Goal: Task Accomplishment & Management: Use online tool/utility

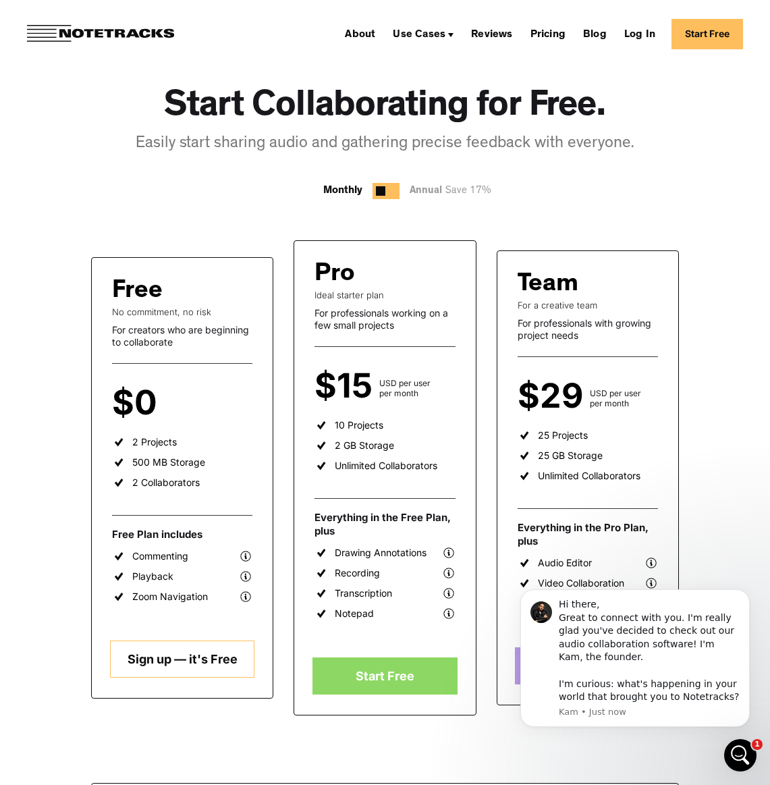
click at [180, 653] on link "Sign up — it's Free" at bounding box center [182, 659] width 145 height 37
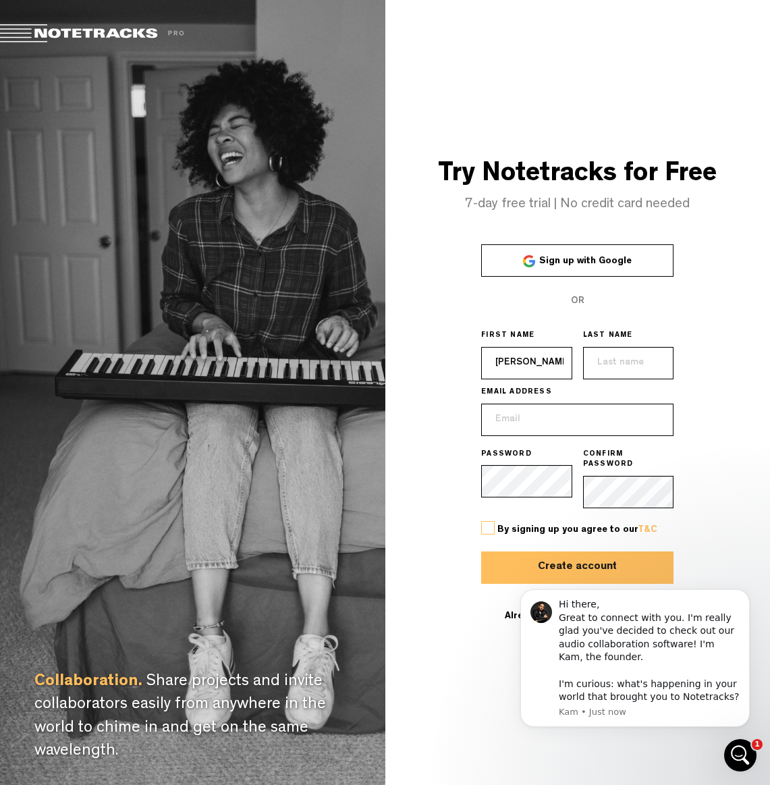
type input "Rob"
type input "McDade"
type input "[EMAIL_ADDRESS][DOMAIN_NAME]"
click at [492, 522] on label at bounding box center [488, 528] width 14 height 14
click at [0, 0] on input "checkbox" at bounding box center [0, 0] width 0 height 0
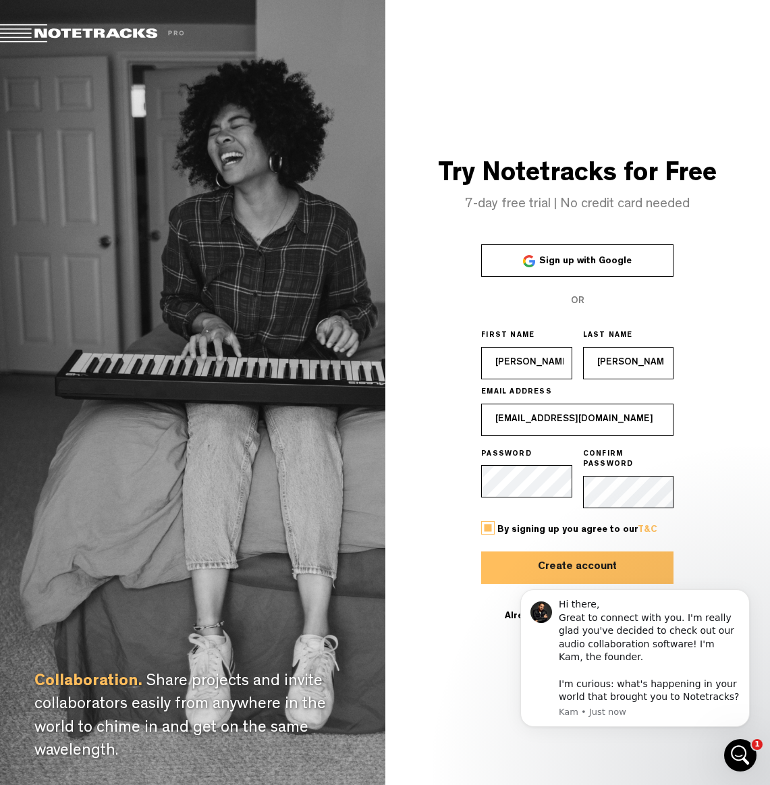
drag, startPoint x: 514, startPoint y: 554, endPoint x: 522, endPoint y: 555, distance: 8.9
click at [514, 554] on button "Create account" at bounding box center [577, 567] width 192 height 32
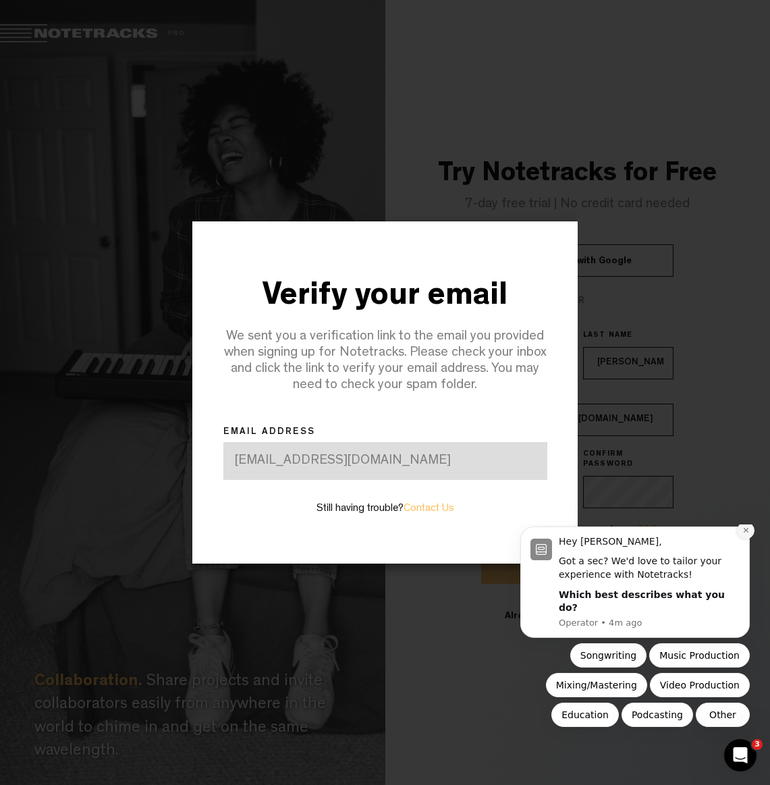
click at [749, 534] on icon "Dismiss notification" at bounding box center [746, 530] width 7 height 7
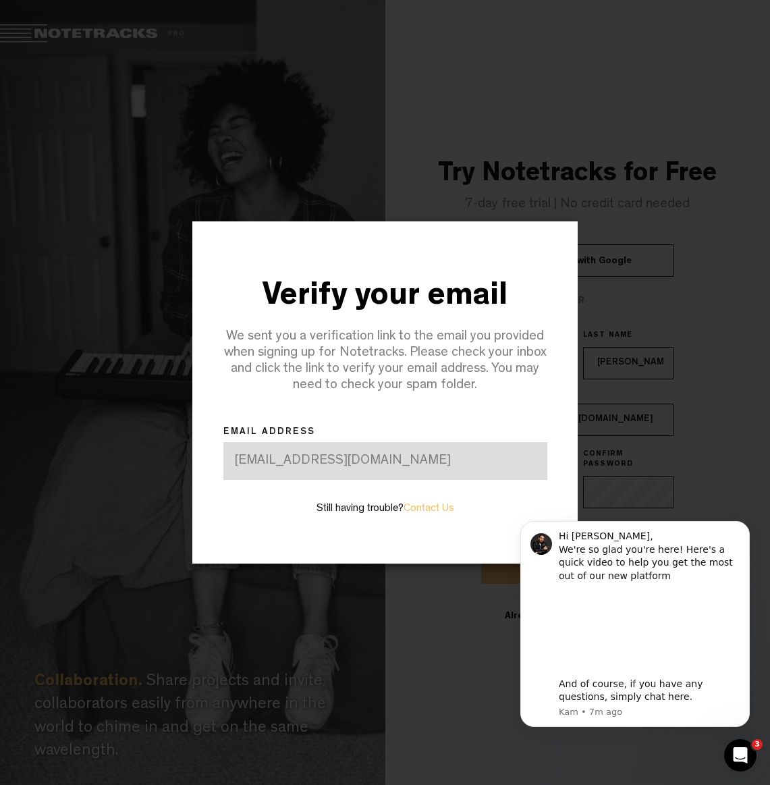
click at [745, 529] on icon "Dismiss notification" at bounding box center [746, 525] width 6 height 6
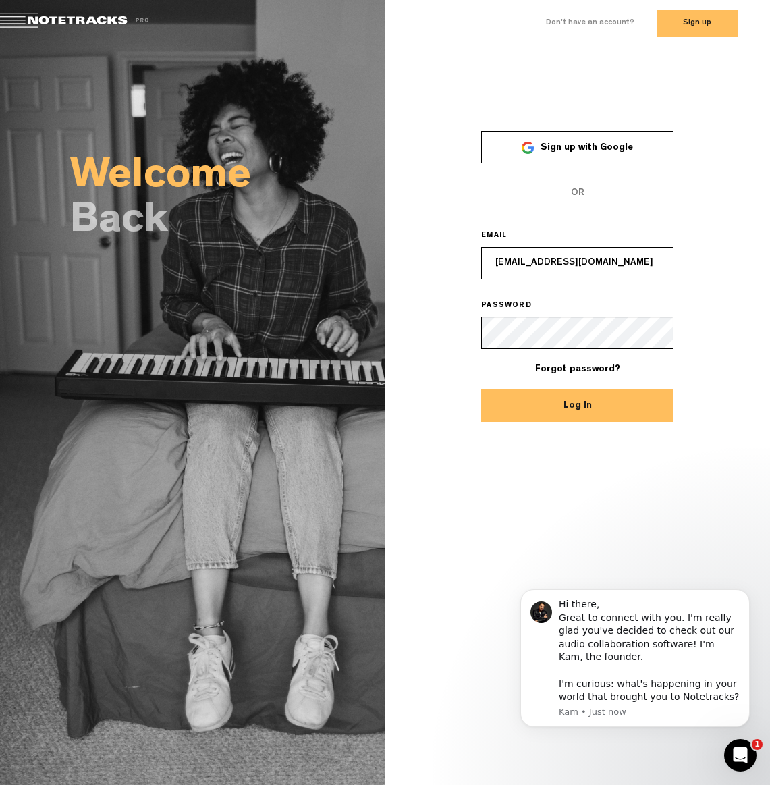
type input "[EMAIL_ADDRESS][DOMAIN_NAME]"
click at [577, 405] on button "Log In" at bounding box center [577, 405] width 192 height 32
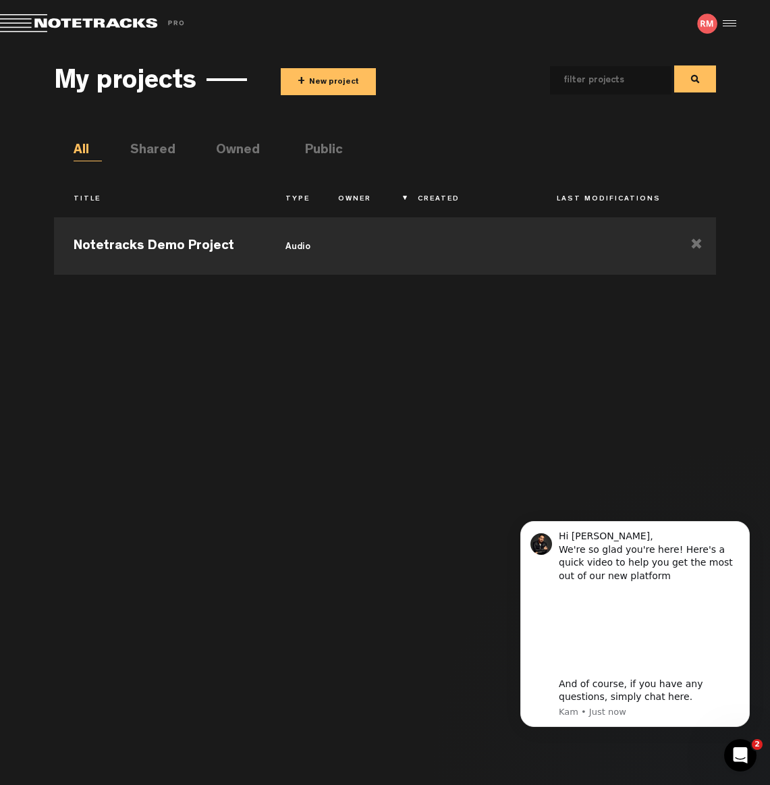
click at [159, 150] on li "Shared" at bounding box center [144, 151] width 28 height 20
click at [346, 82] on button "+ New project" at bounding box center [328, 81] width 95 height 27
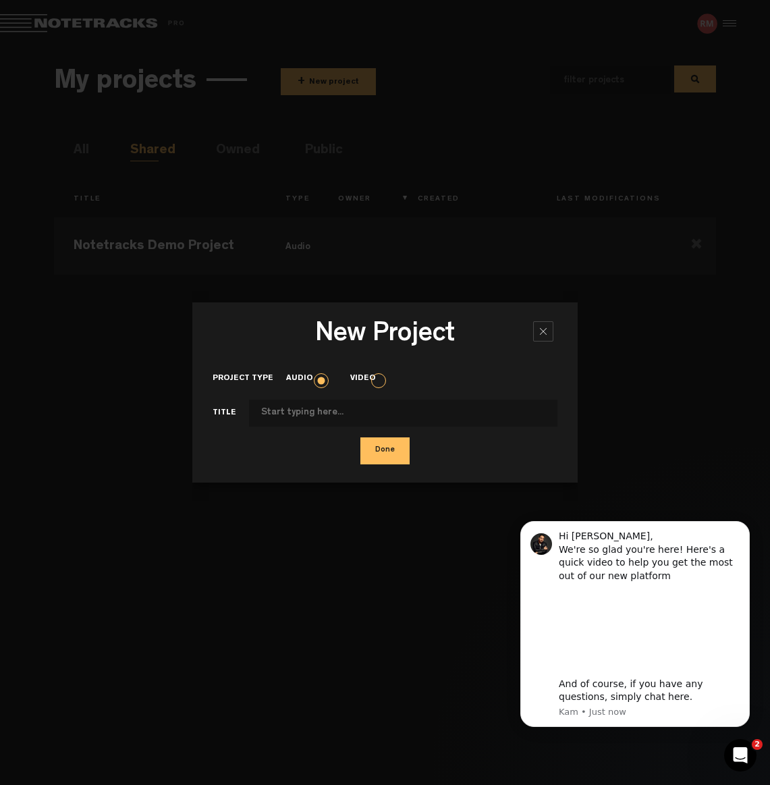
click at [323, 412] on input "Project type" at bounding box center [403, 413] width 308 height 27
type input "ID Please!"
click at [383, 450] on button "Done" at bounding box center [384, 450] width 49 height 27
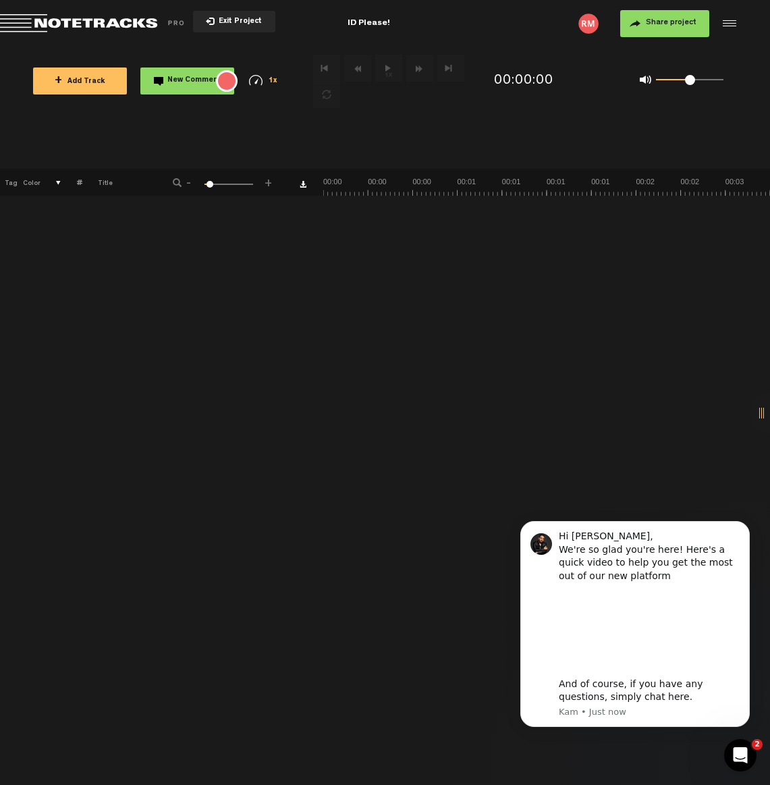
click at [100, 89] on button "+ Add Track" at bounding box center [80, 81] width 94 height 27
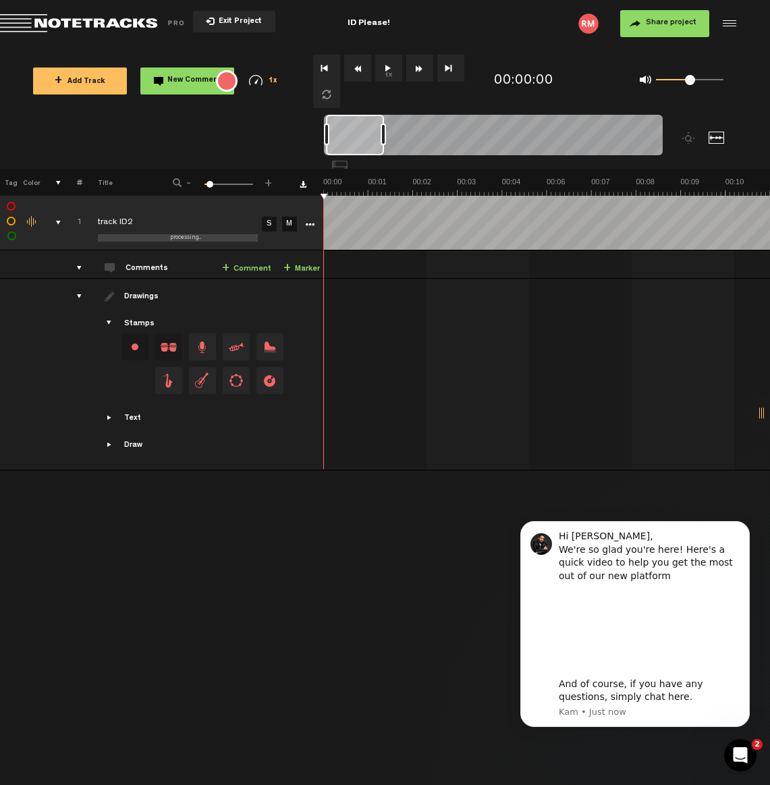
click at [394, 73] on button "1x" at bounding box center [388, 68] width 27 height 27
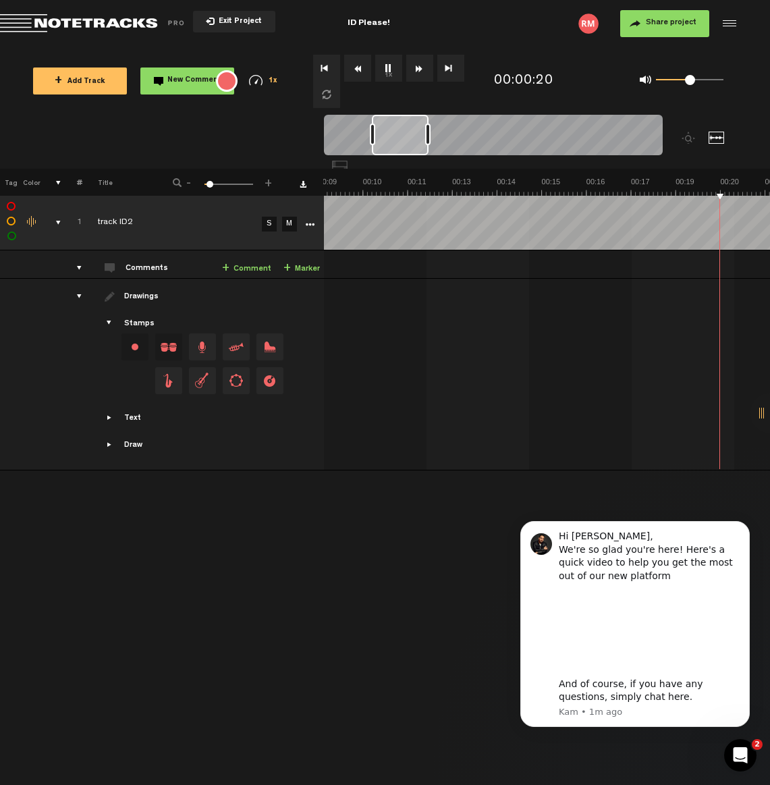
scroll to position [0, 541]
click at [670, 27] on span "Share project" at bounding box center [671, 23] width 51 height 8
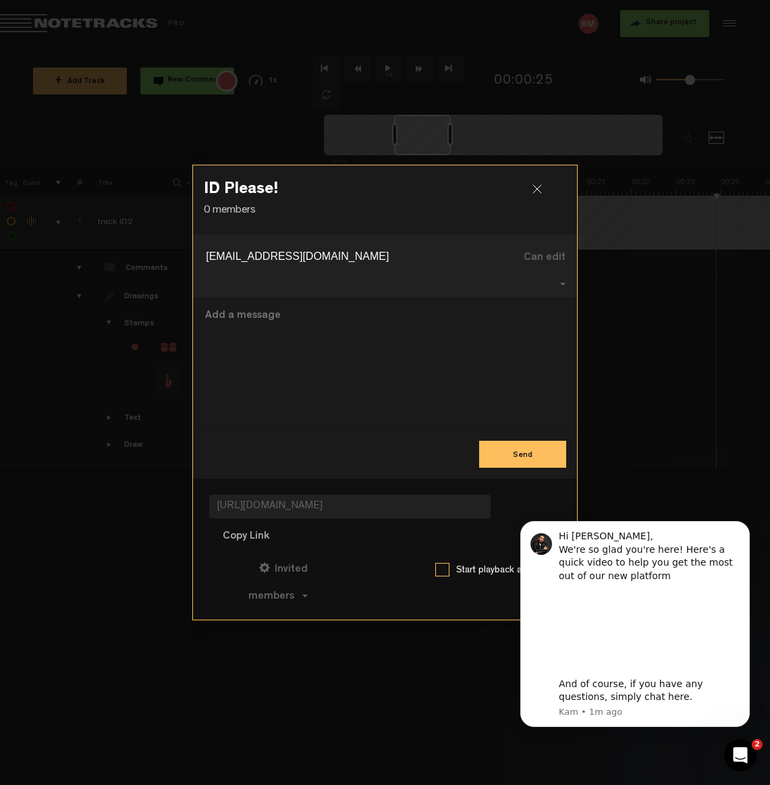
type input "[EMAIL_ADDRESS][DOMAIN_NAME]"
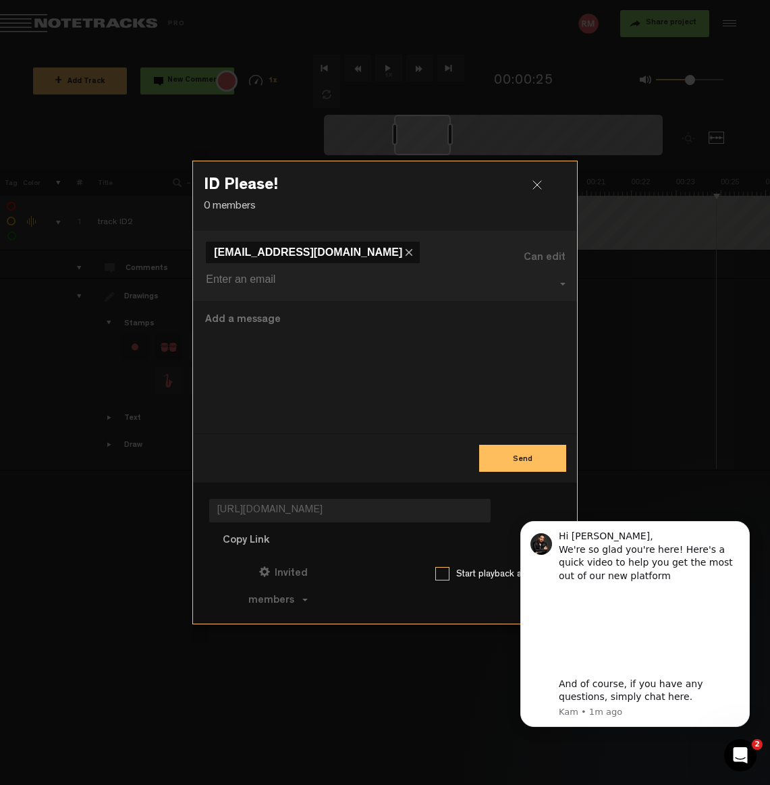
click at [320, 508] on span "https://app.notetracks.com/#/app/audioproject/3509_qxauRuxF7sGW3uVWA5Zl-gZOe5wl…" at bounding box center [349, 511] width 281 height 24
click at [263, 535] on button "Copy Link" at bounding box center [246, 540] width 74 height 27
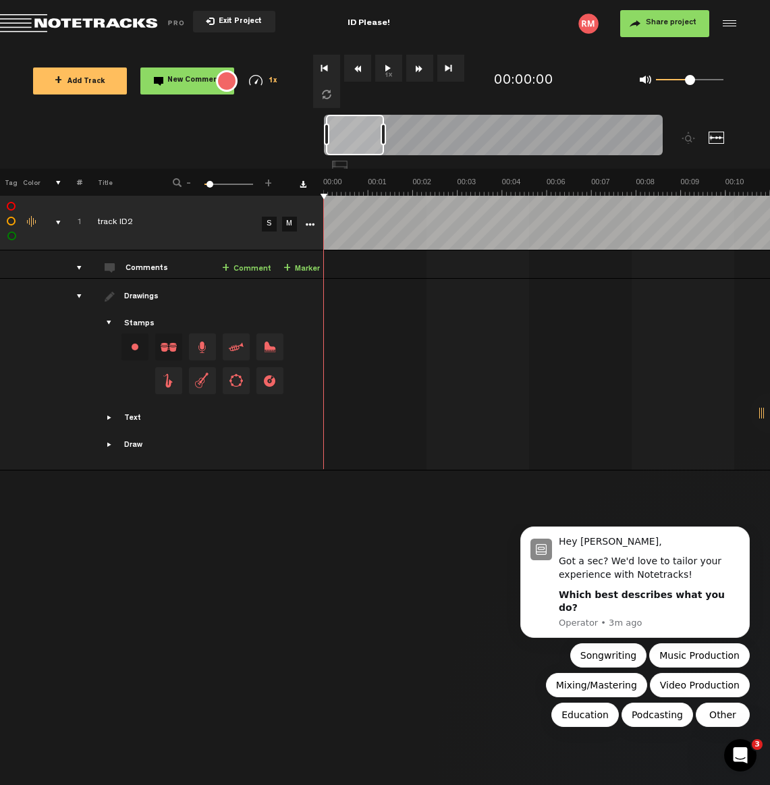
click at [388, 72] on button "1x" at bounding box center [388, 68] width 27 height 27
click at [187, 82] on span "New Comment" at bounding box center [194, 80] width 54 height 7
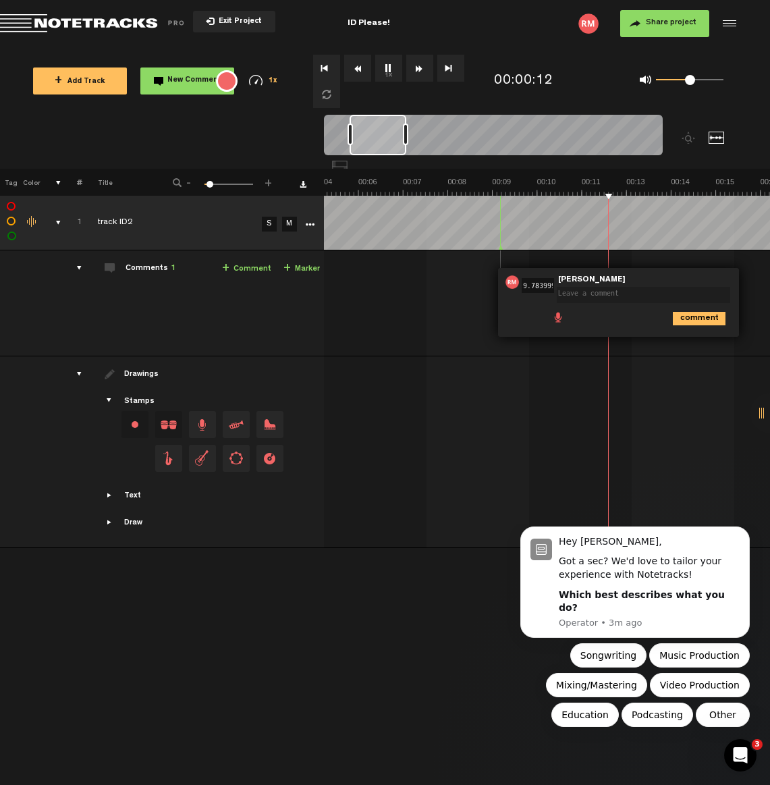
click at [153, 270] on div "Comments 1" at bounding box center [151, 268] width 50 height 11
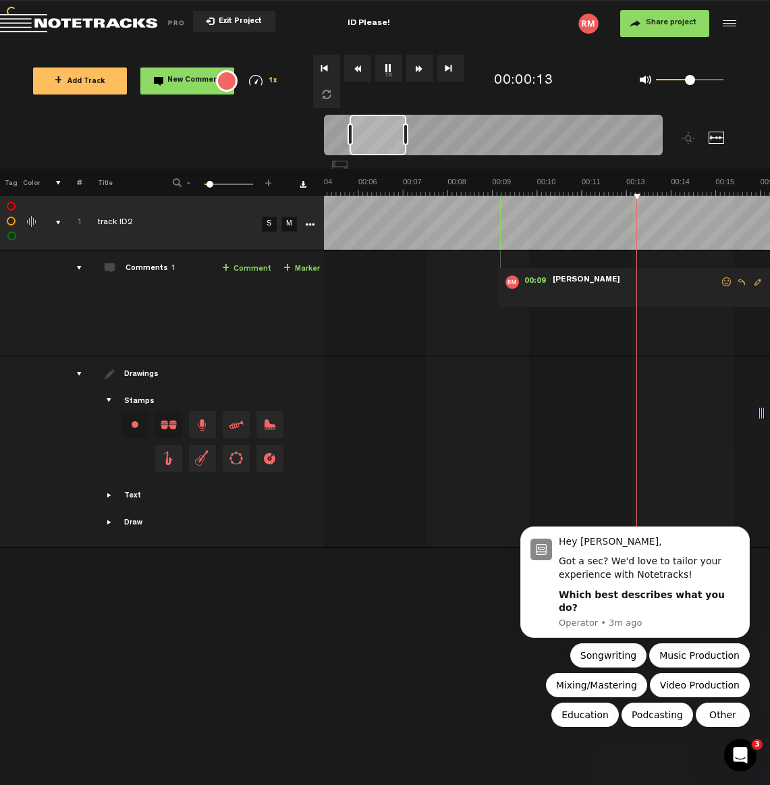
click at [160, 266] on div "Comments 1" at bounding box center [151, 268] width 50 height 11
drag, startPoint x: 177, startPoint y: 268, endPoint x: 128, endPoint y: 269, distance: 48.6
click at [163, 270] on td "Comments 1 + Comment + Marker" at bounding box center [203, 303] width 242 height 106
click at [78, 269] on div "comments" at bounding box center [73, 268] width 21 height 14
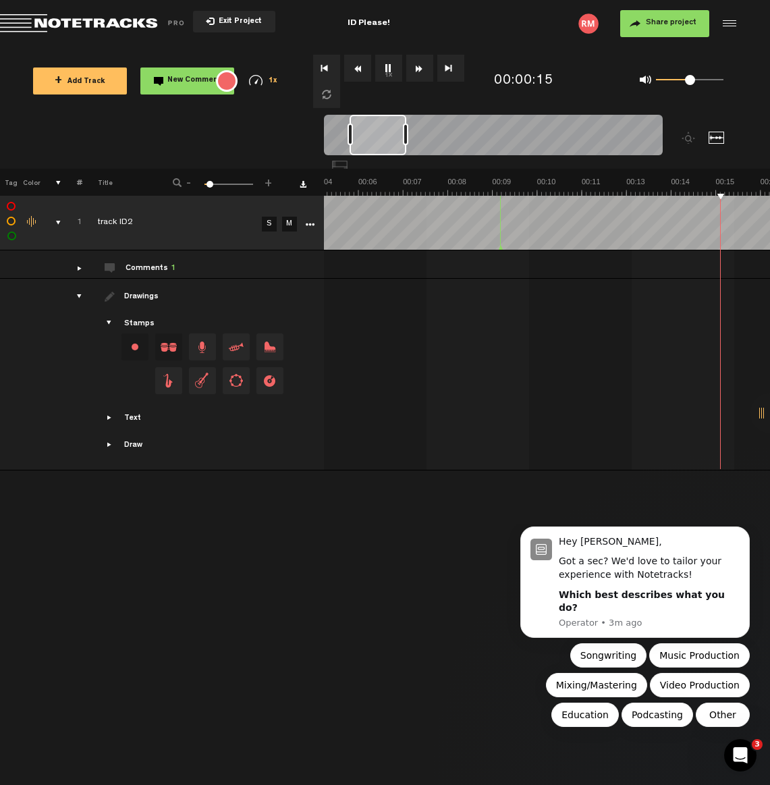
click at [78, 269] on div "comments" at bounding box center [73, 268] width 21 height 14
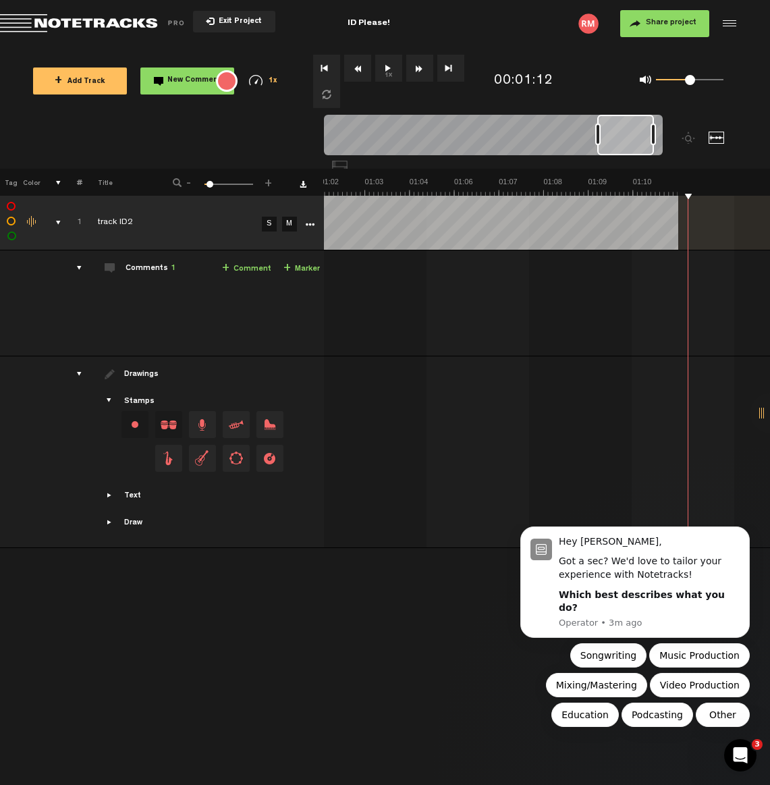
scroll to position [0, 2327]
